Goal: Information Seeking & Learning: Check status

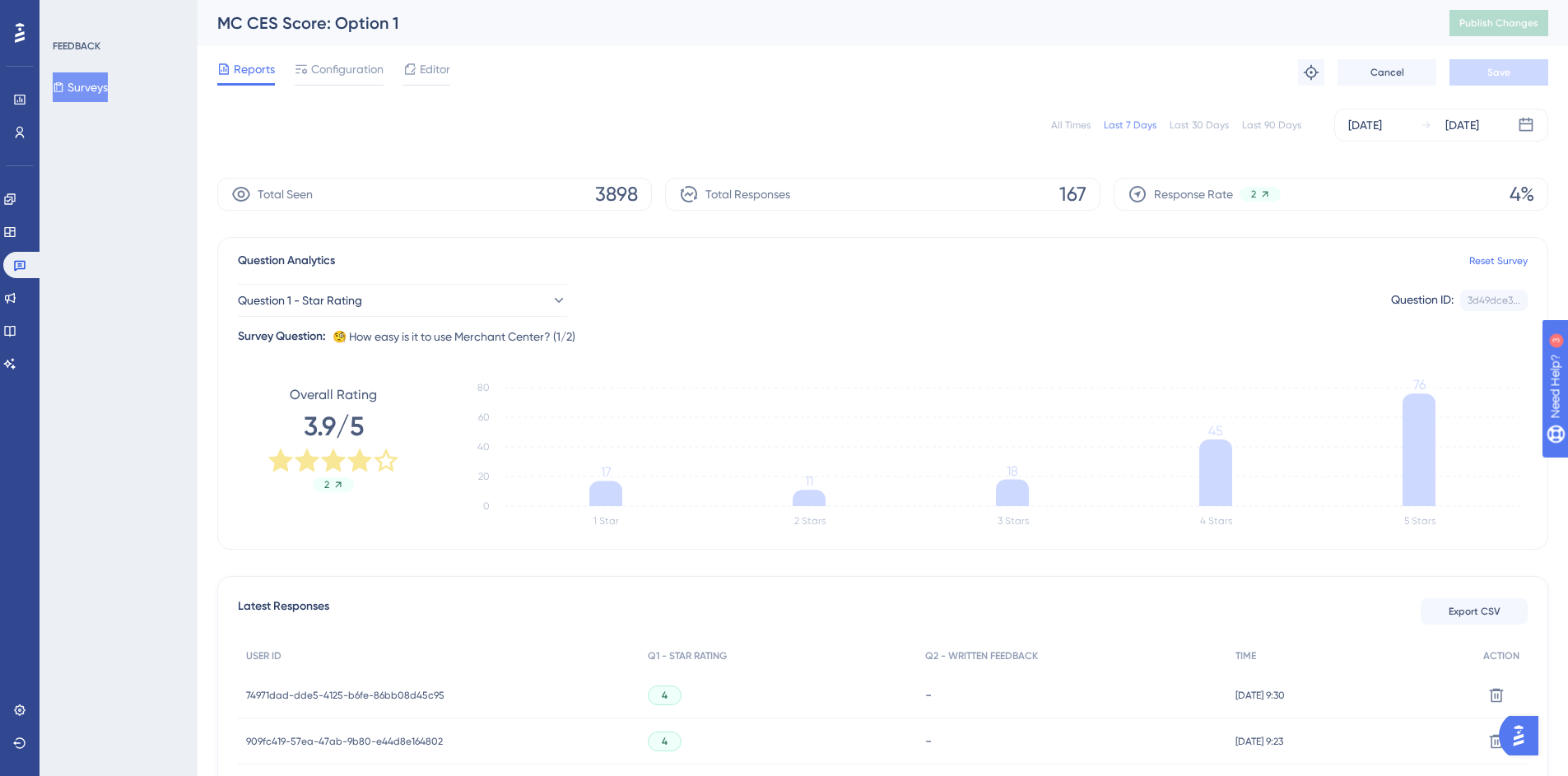
scroll to position [305, 0]
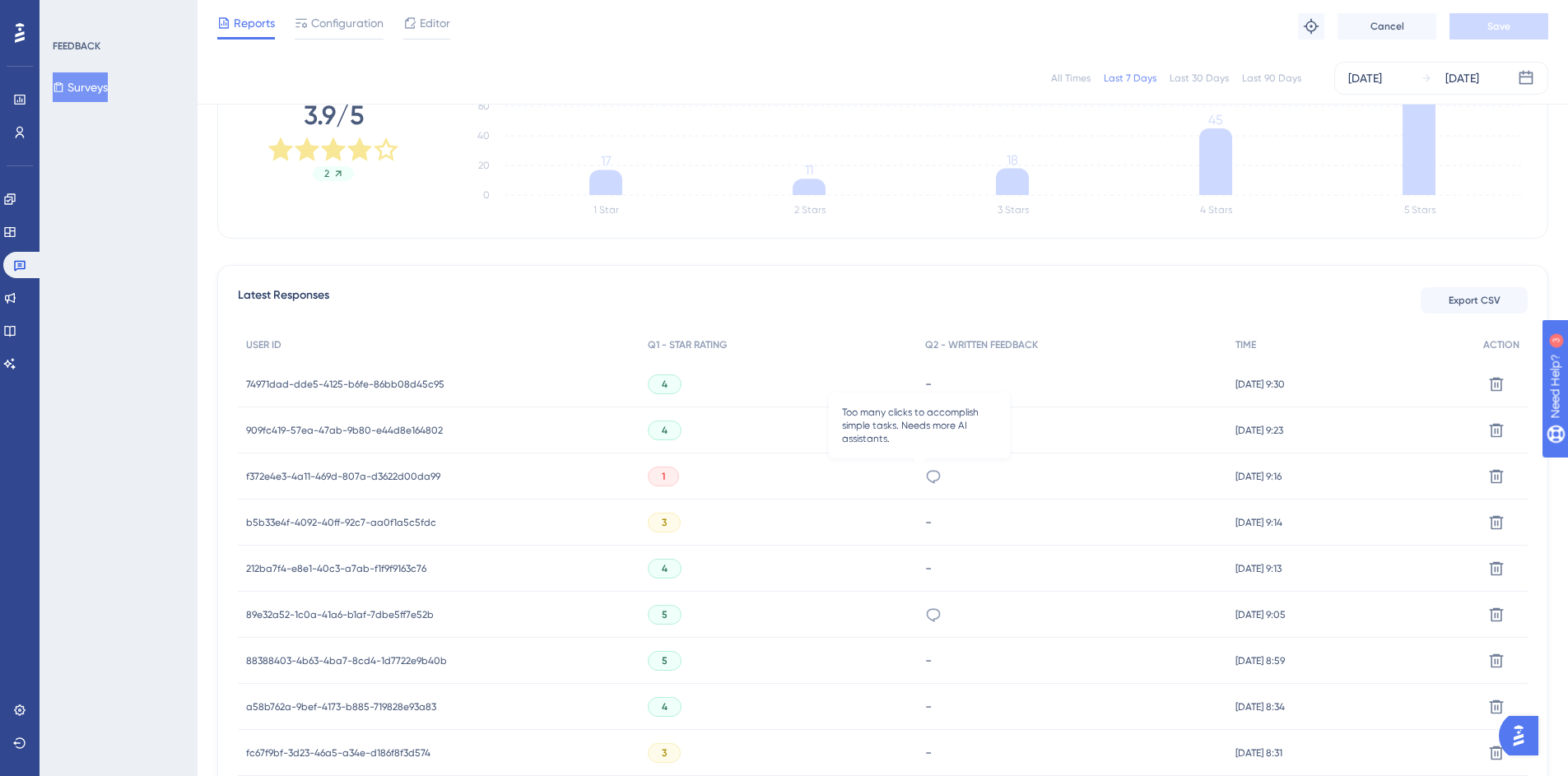
click at [926, 472] on icon at bounding box center [933, 477] width 14 height 13
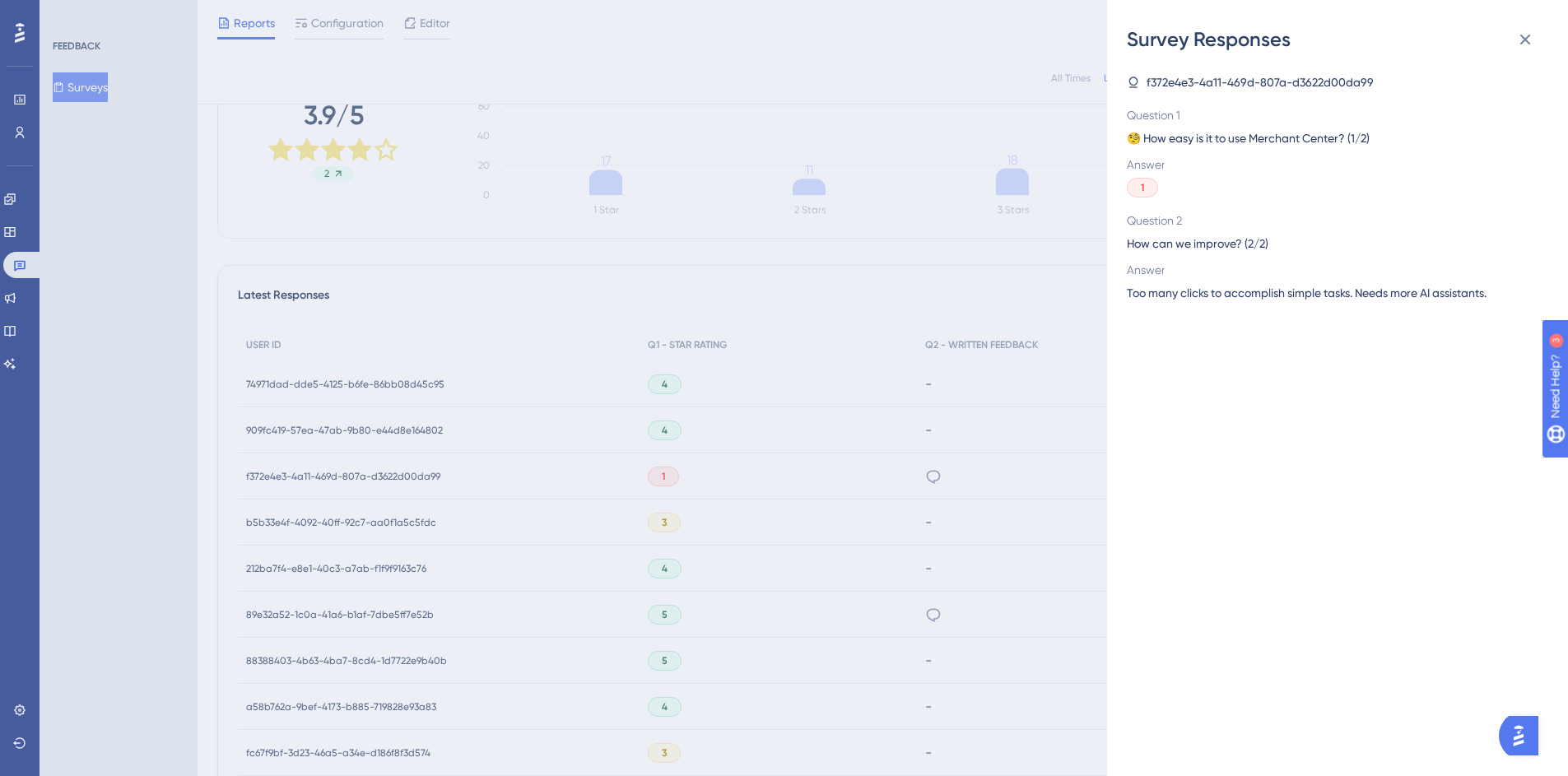
click at [914, 472] on div "Survey Responses f372e4e3-4a11-469d-807a-d3622d00da99 Question 1 🧐 How easy is …" at bounding box center [784, 388] width 1568 height 776
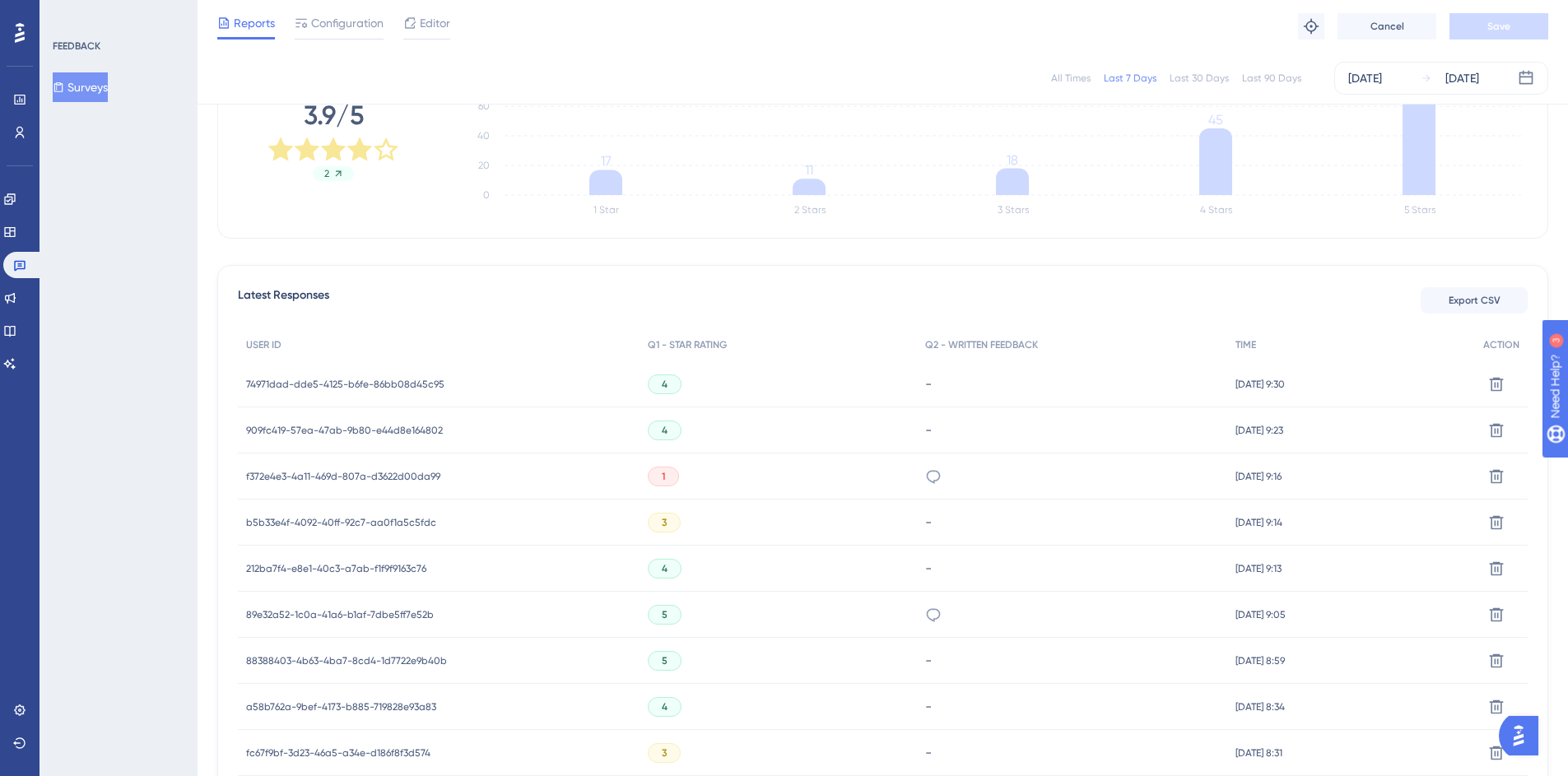
click at [366, 479] on span "f372e4e3-4a11-469d-807a-d3622d00da99" at bounding box center [343, 477] width 194 height 13
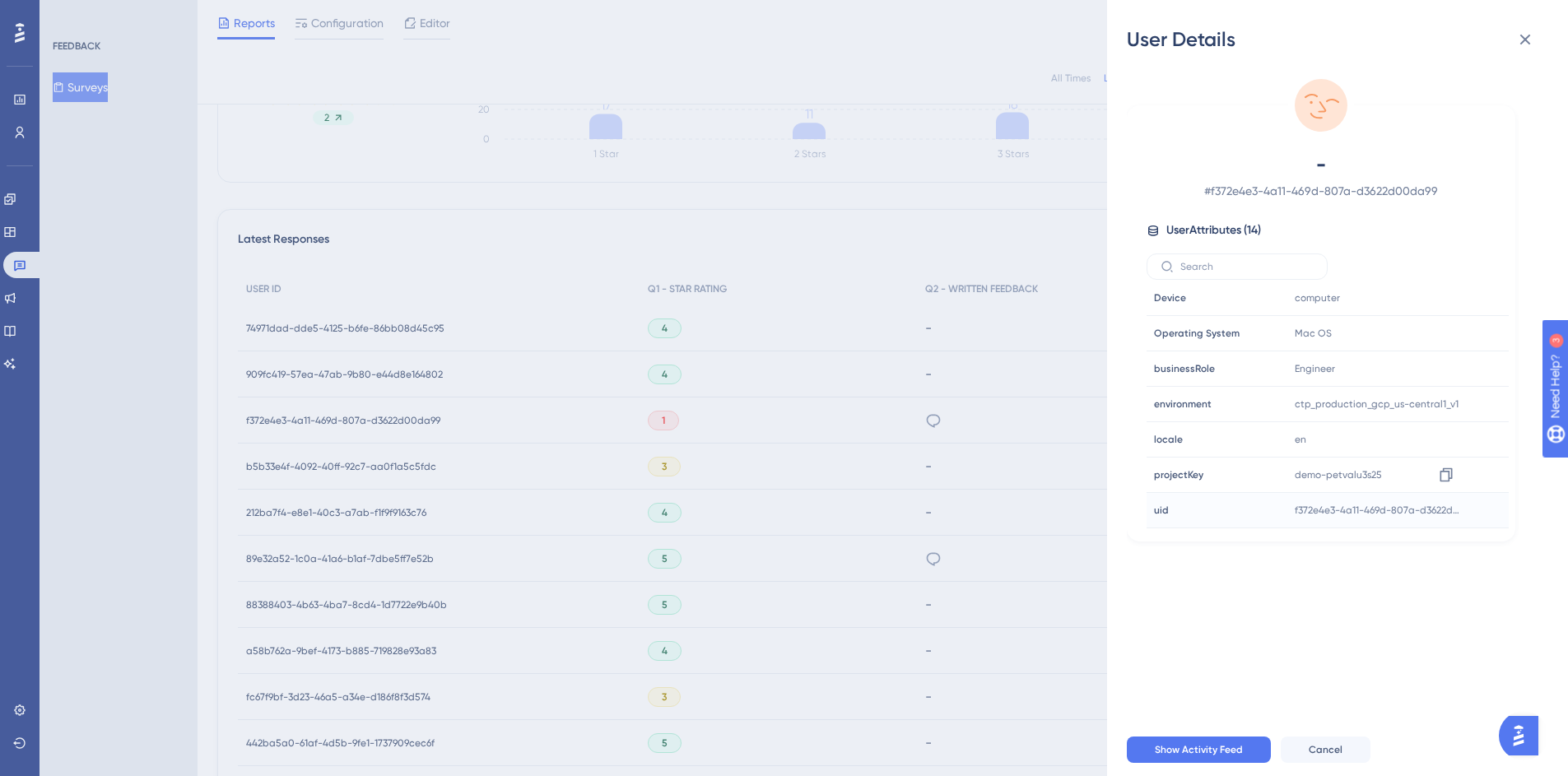
scroll to position [364, 0]
click at [1451, 510] on icon at bounding box center [1446, 510] width 16 height 16
click at [1207, 587] on div "- # f372e4e3-4a11-469d-807a-d3622d00da99 User Attributes ( 14 ) Email Email - S…" at bounding box center [1344, 388] width 435 height 671
click at [849, 425] on div "User Details - # f372e4e3-4a11-469d-807a-d3622d00da99 User Attributes ( 14 ) Em…" at bounding box center [784, 388] width 1568 height 776
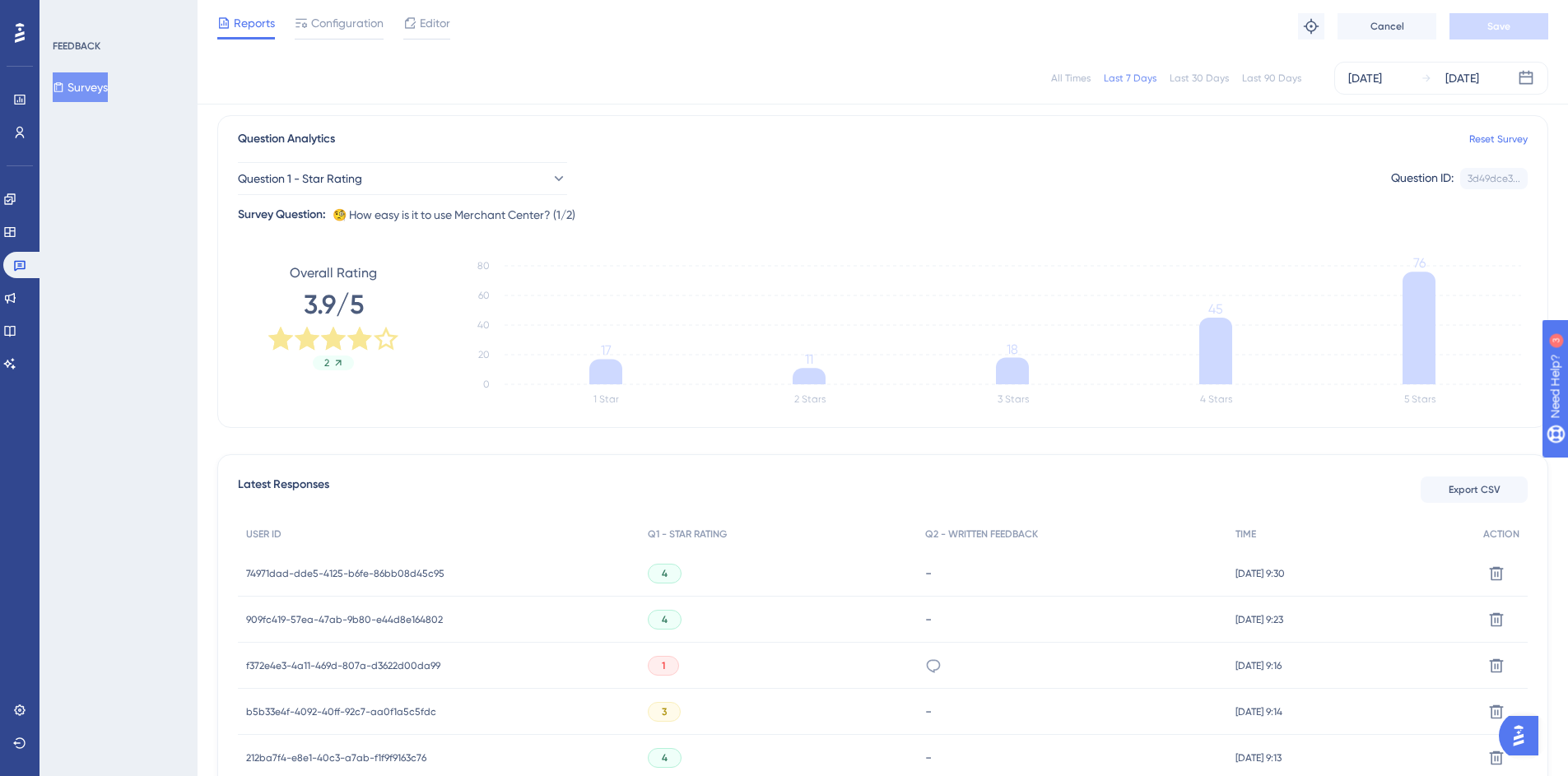
scroll to position [0, 0]
